Goal: Task Accomplishment & Management: Manage account settings

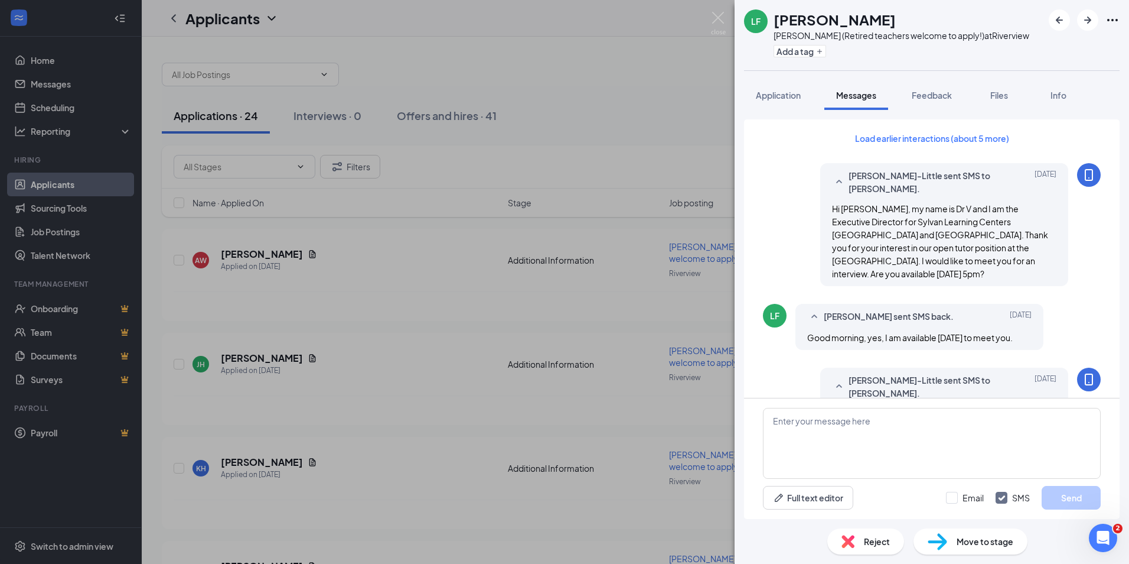
scroll to position [755, 0]
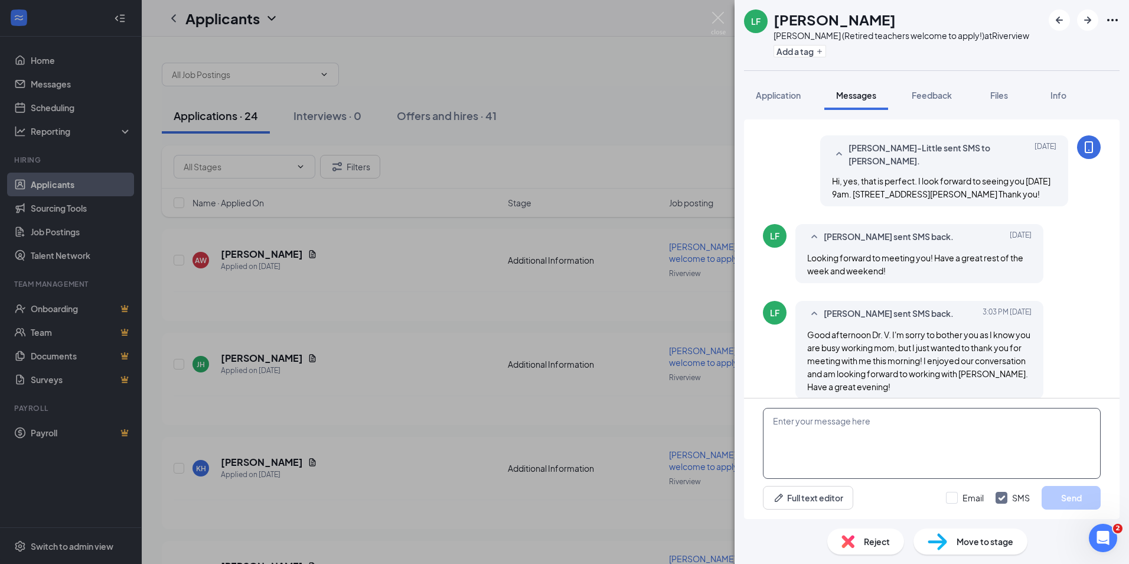
click at [864, 422] on textarea at bounding box center [932, 443] width 338 height 71
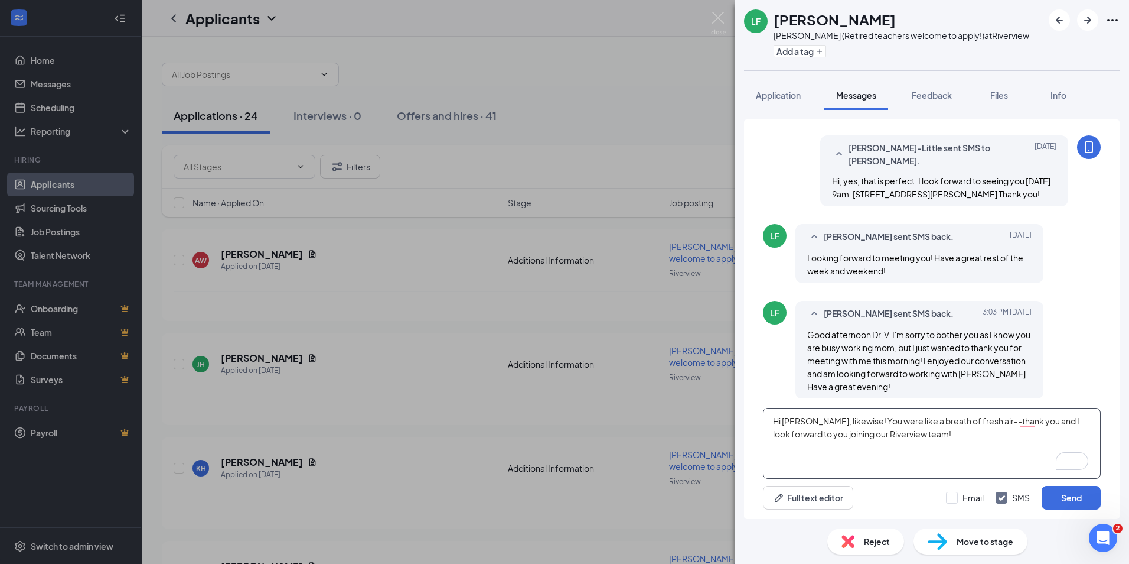
type textarea "Hi [PERSON_NAME], likewise! You were like a breath of fresh air--thank you and …"
click at [1085, 497] on button "Send" at bounding box center [1071, 498] width 59 height 24
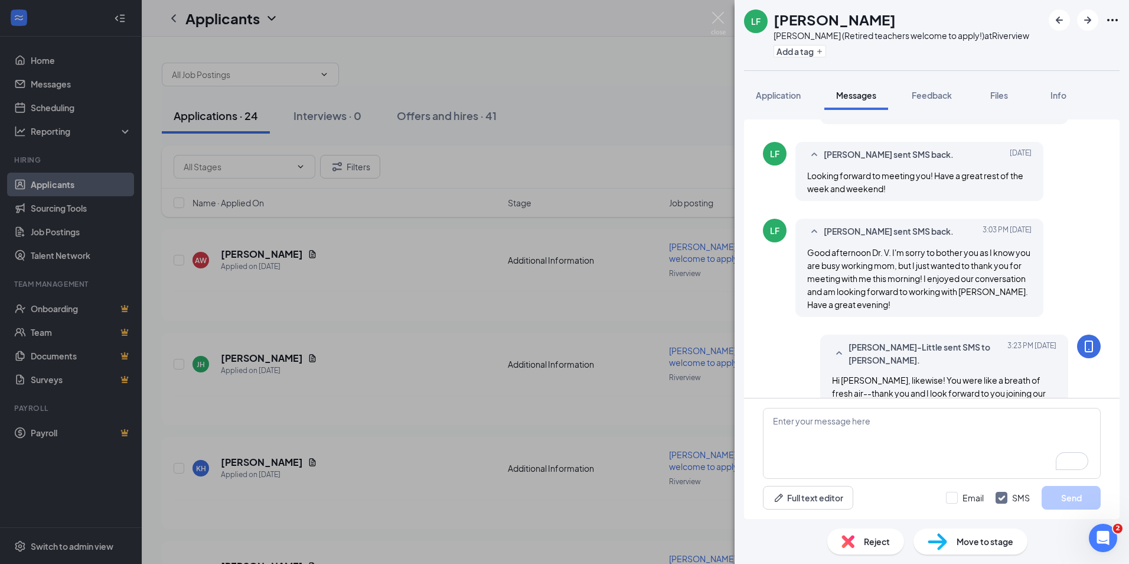
scroll to position [857, 0]
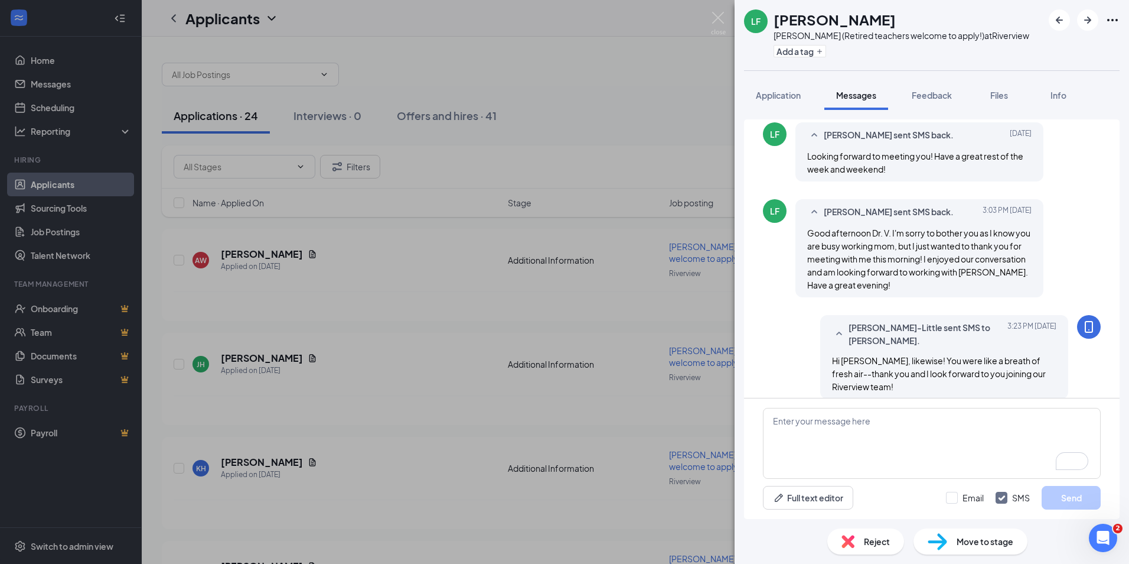
drag, startPoint x: 777, startPoint y: 100, endPoint x: 770, endPoint y: 99, distance: 6.5
click at [777, 99] on span "Application" at bounding box center [778, 95] width 45 height 11
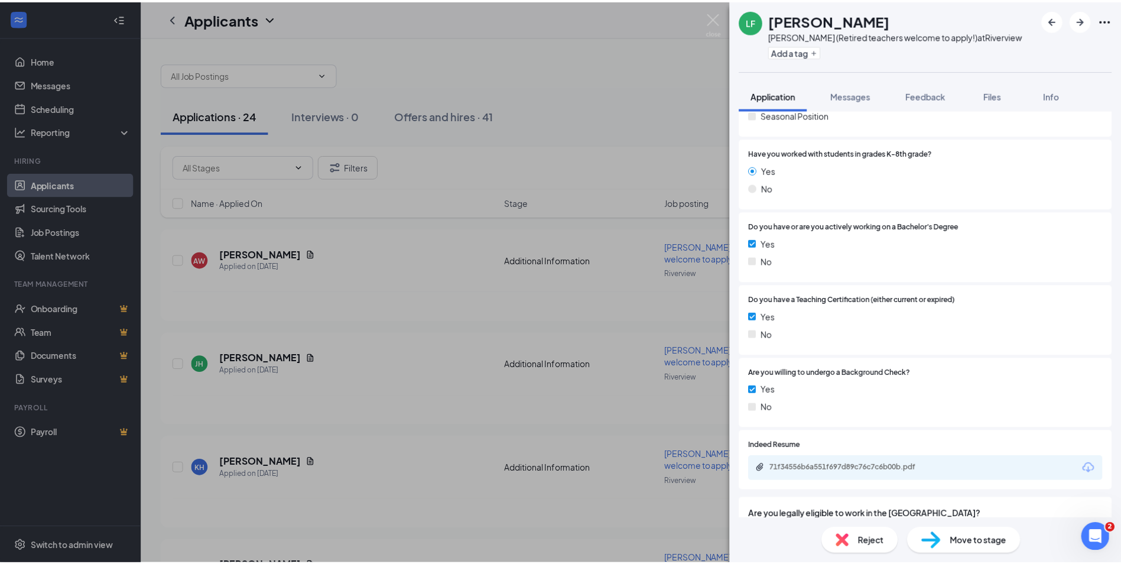
scroll to position [473, 0]
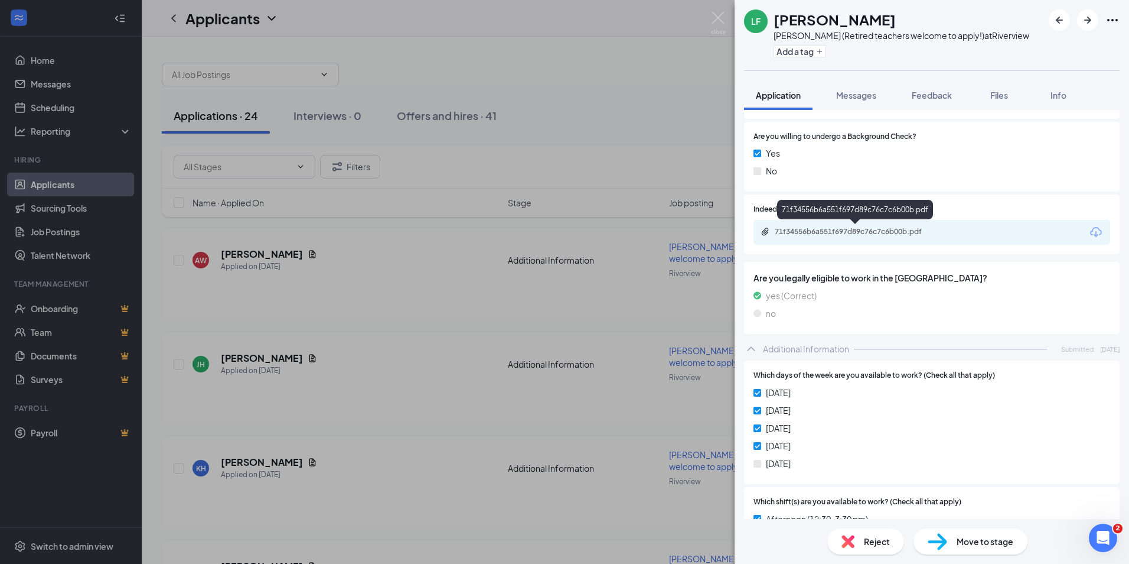
click at [816, 236] on div "71f34556b6a551f697d89c76c7c6b00b.pdf" at bounding box center [856, 232] width 191 height 11
click at [715, 12] on img at bounding box center [718, 23] width 15 height 23
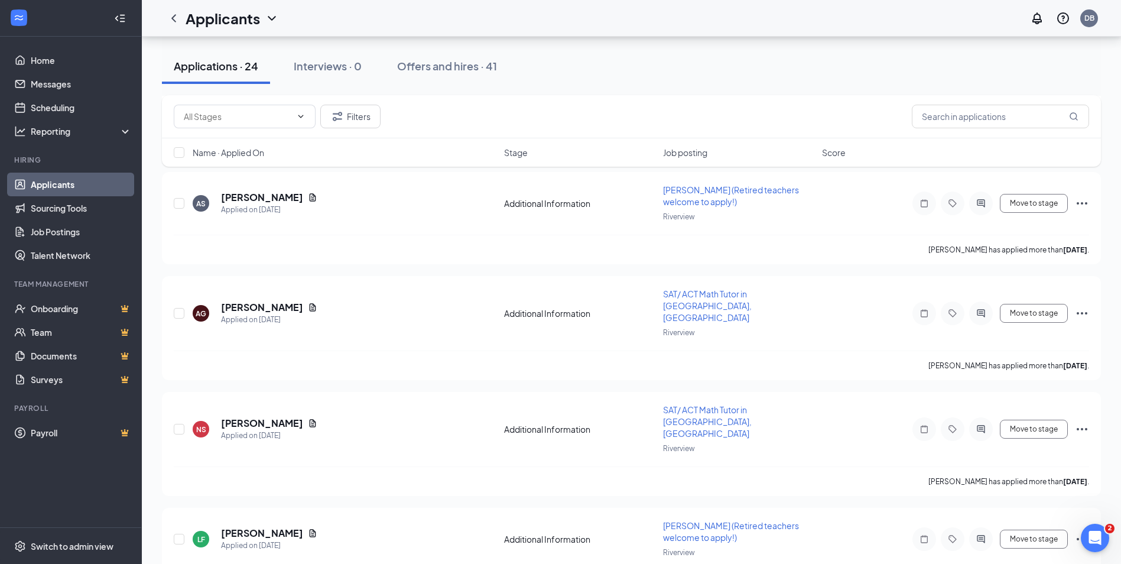
scroll to position [683, 0]
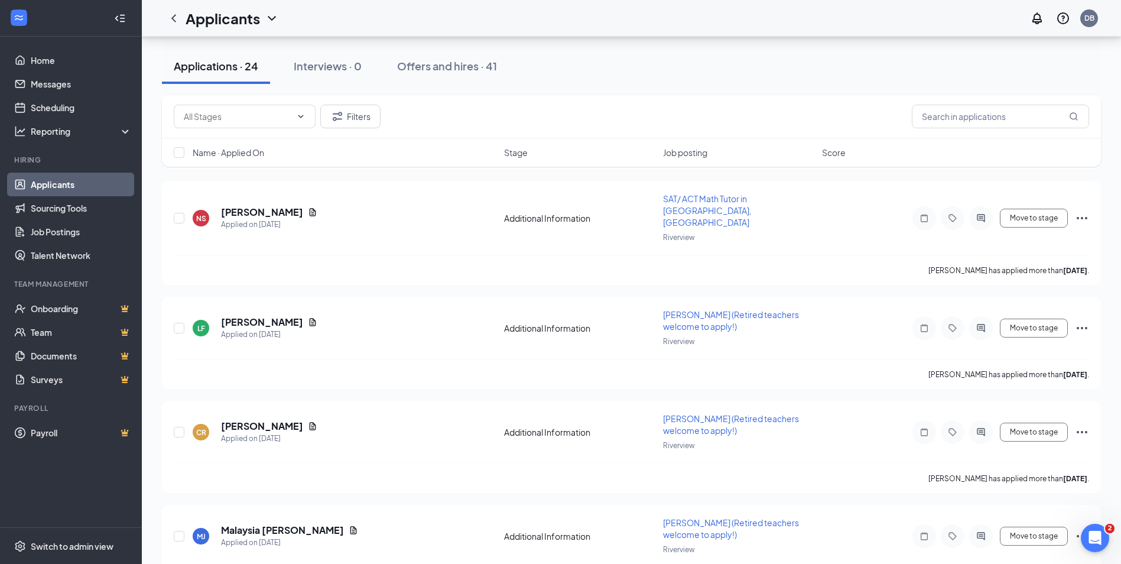
click at [1080, 321] on icon "Ellipses" at bounding box center [1081, 328] width 14 height 14
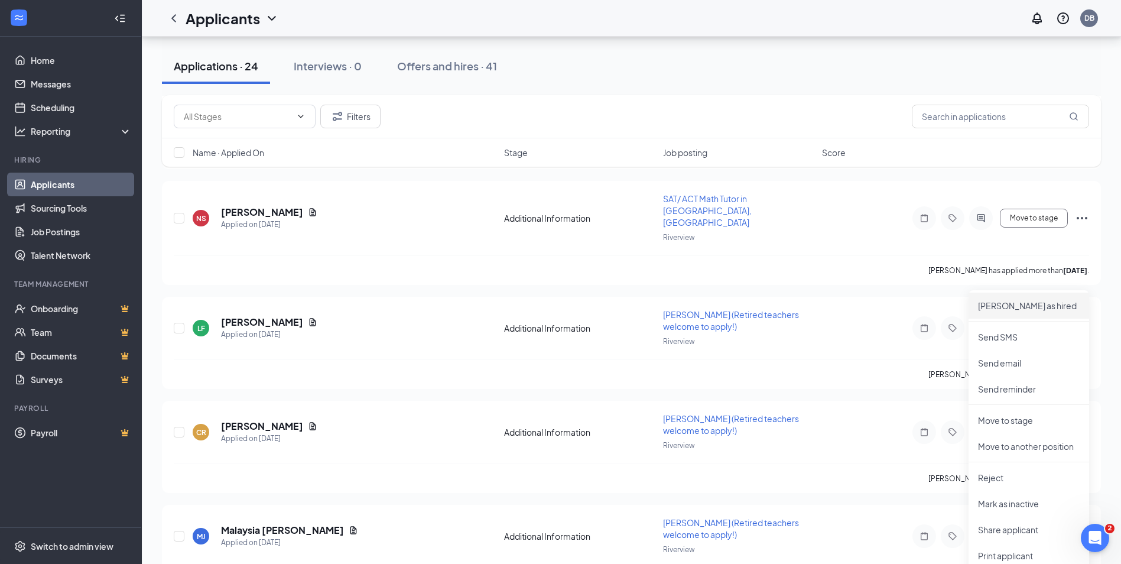
click at [1037, 301] on p "[PERSON_NAME] as hired" at bounding box center [1029, 305] width 102 height 12
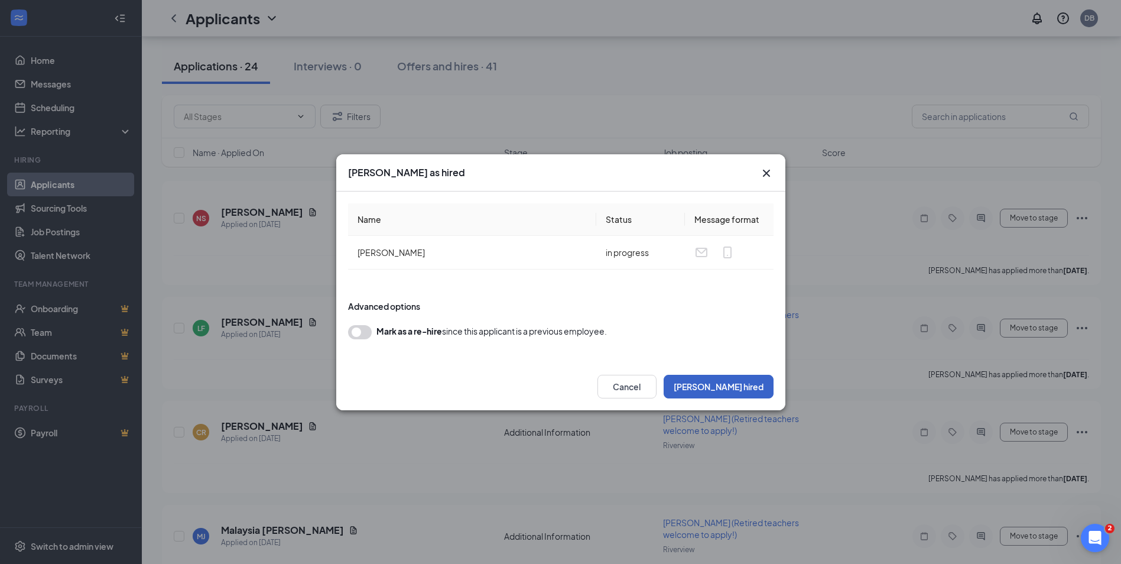
click at [748, 385] on button "[PERSON_NAME] hired" at bounding box center [718, 386] width 110 height 24
